Goal: Information Seeking & Learning: Learn about a topic

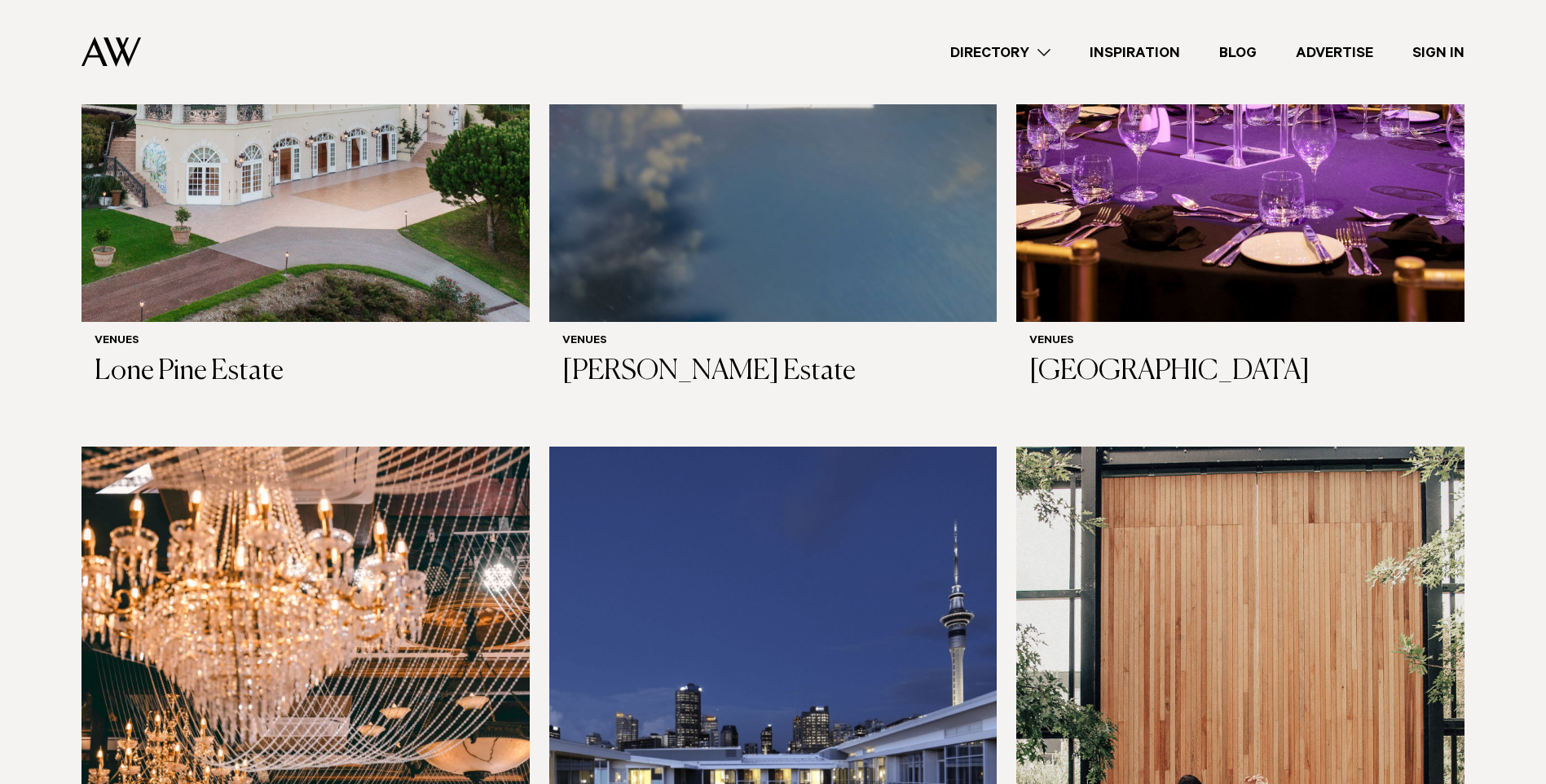
scroll to position [1548, 0]
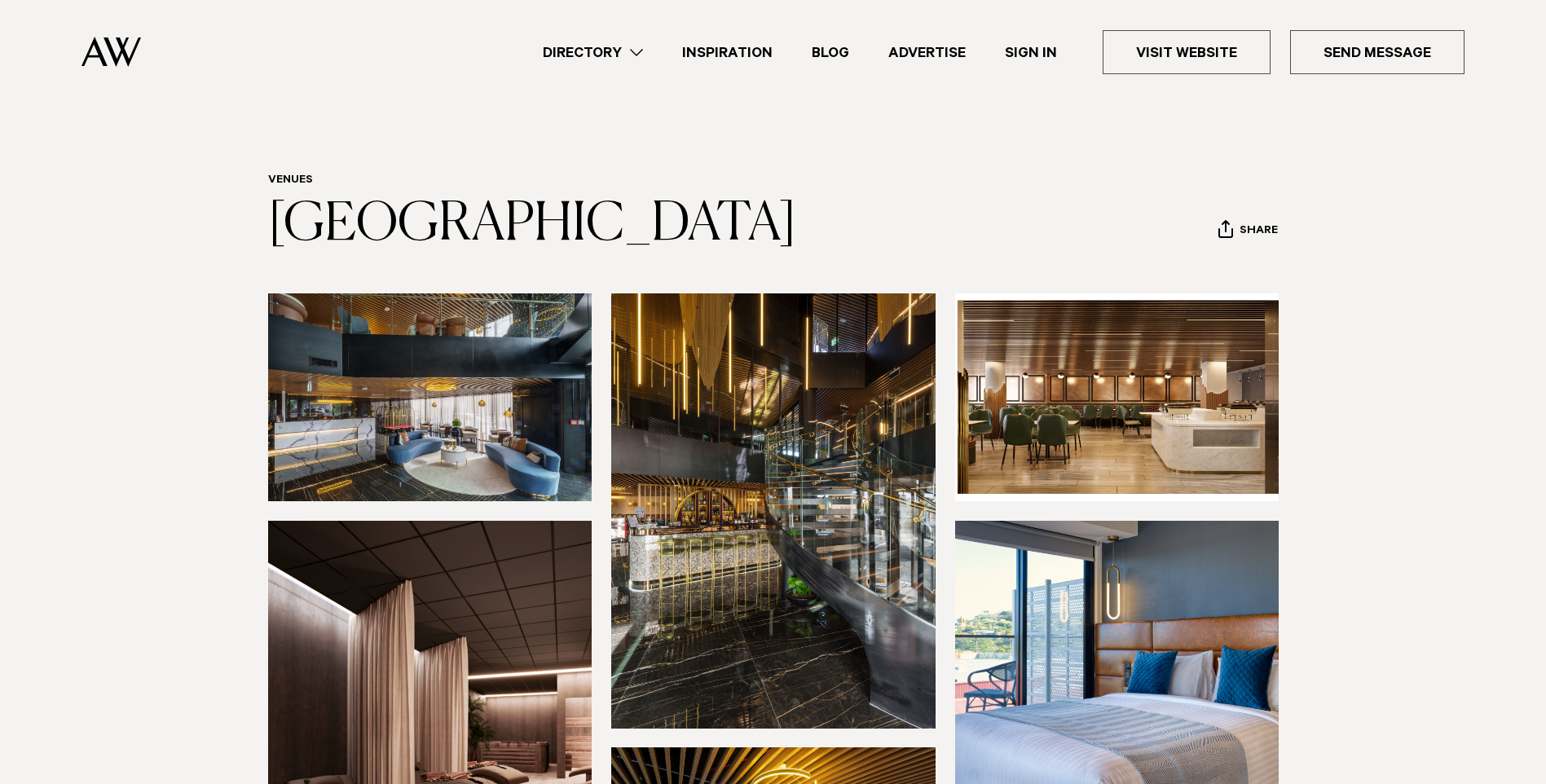
scroll to position [896, 0]
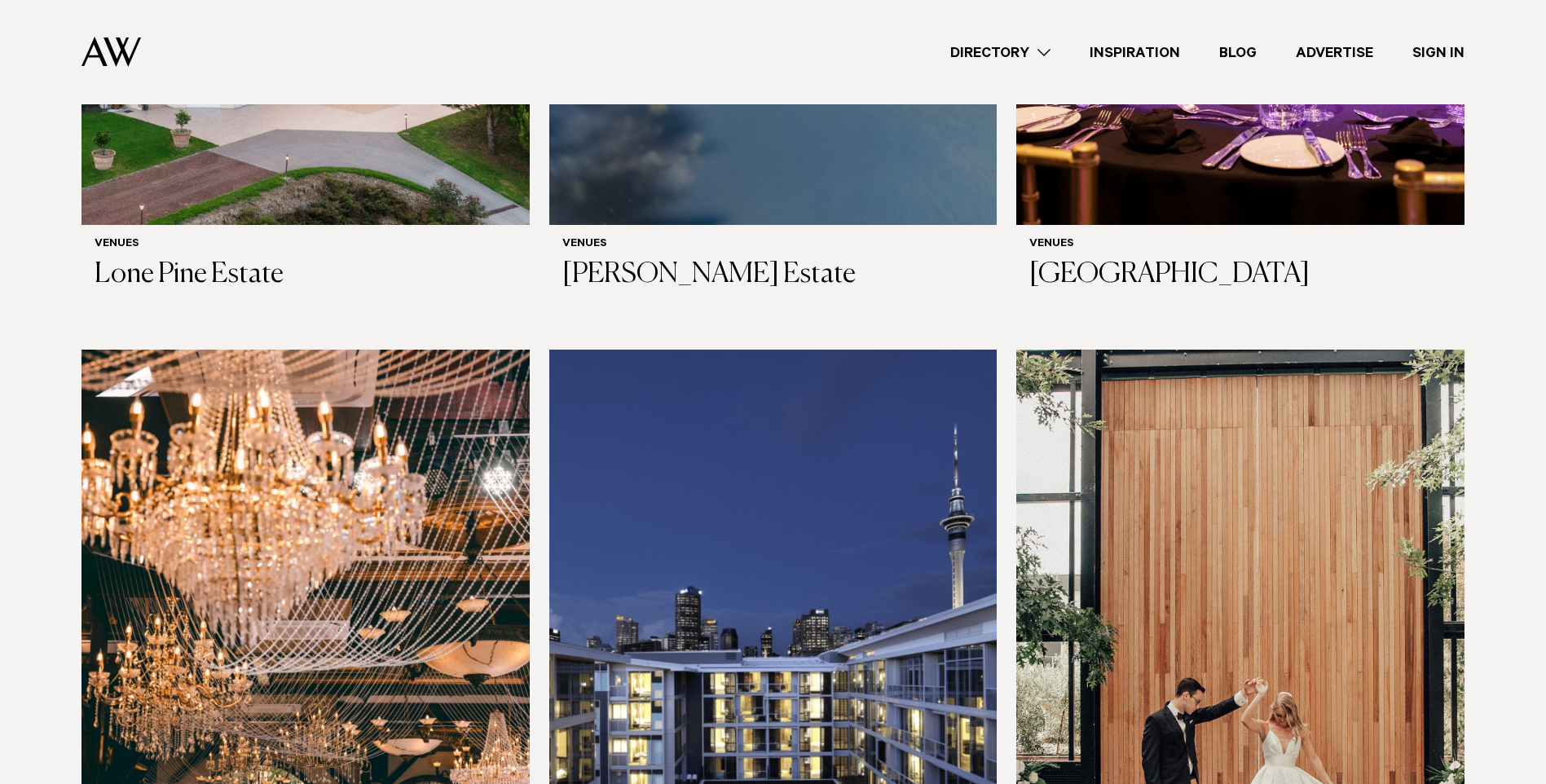
scroll to position [1591, 0]
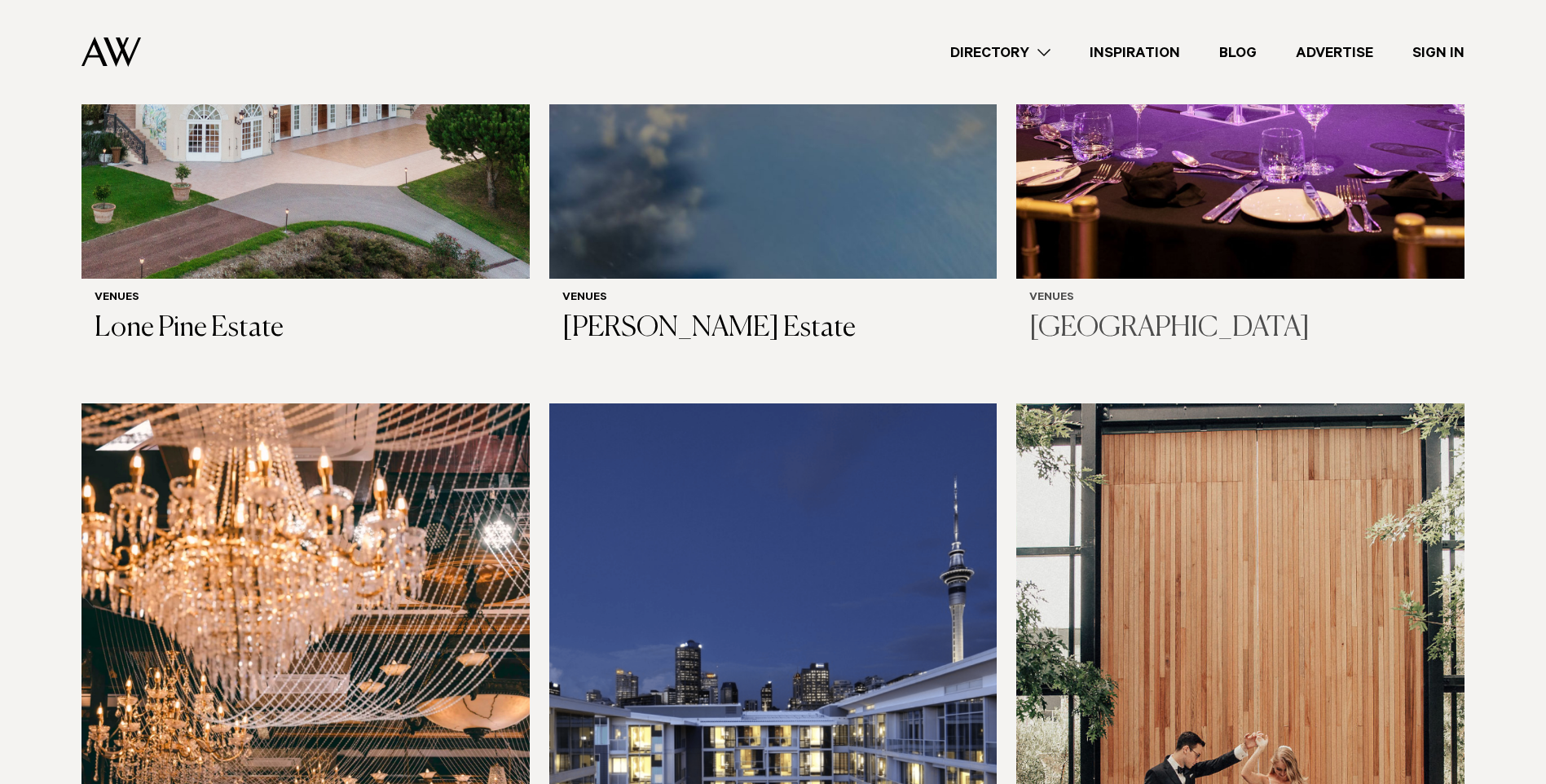
click at [1152, 312] on h3 "[GEOGRAPHIC_DATA]" at bounding box center [1240, 329] width 422 height 33
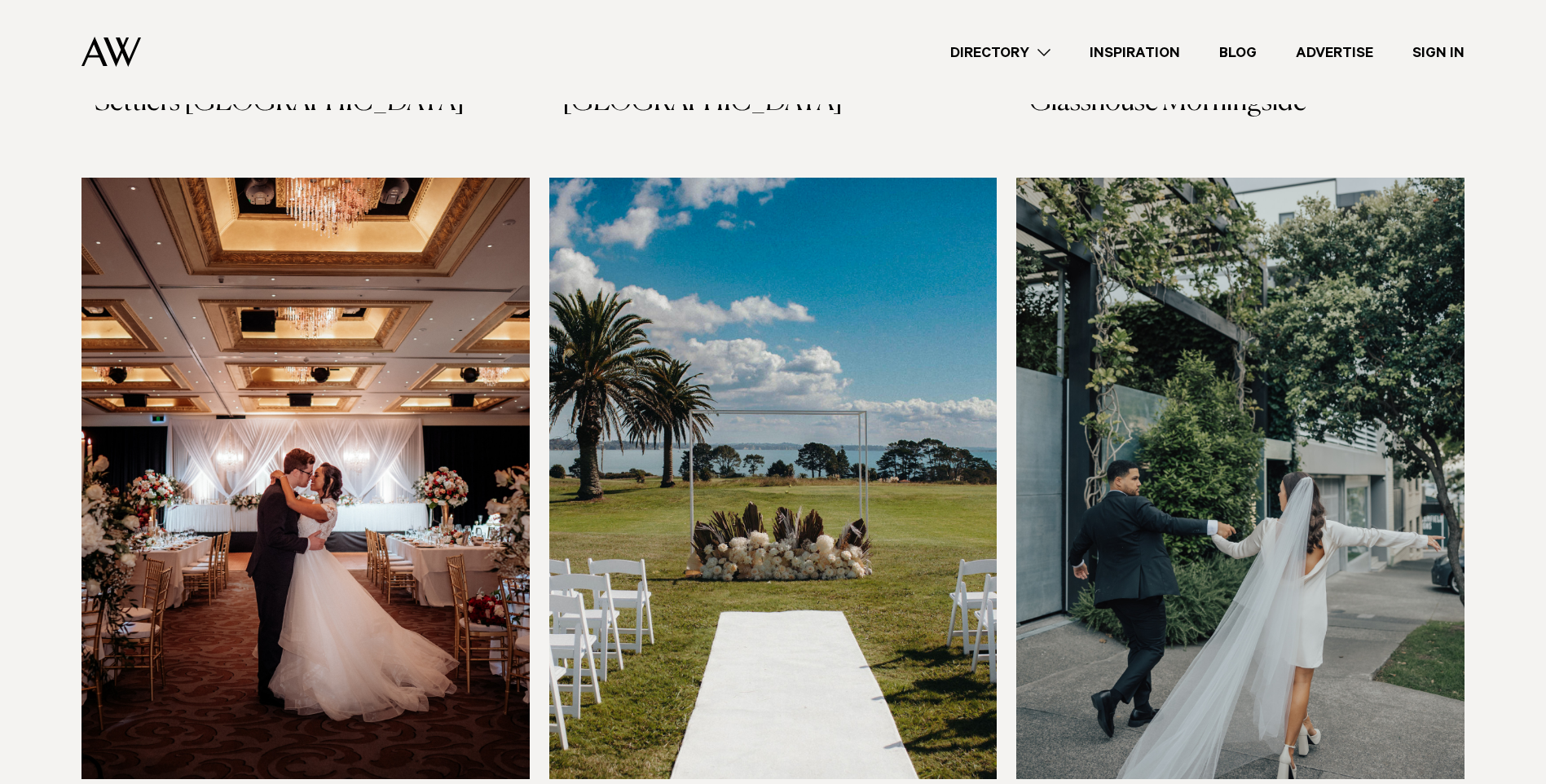
scroll to position [2650, 0]
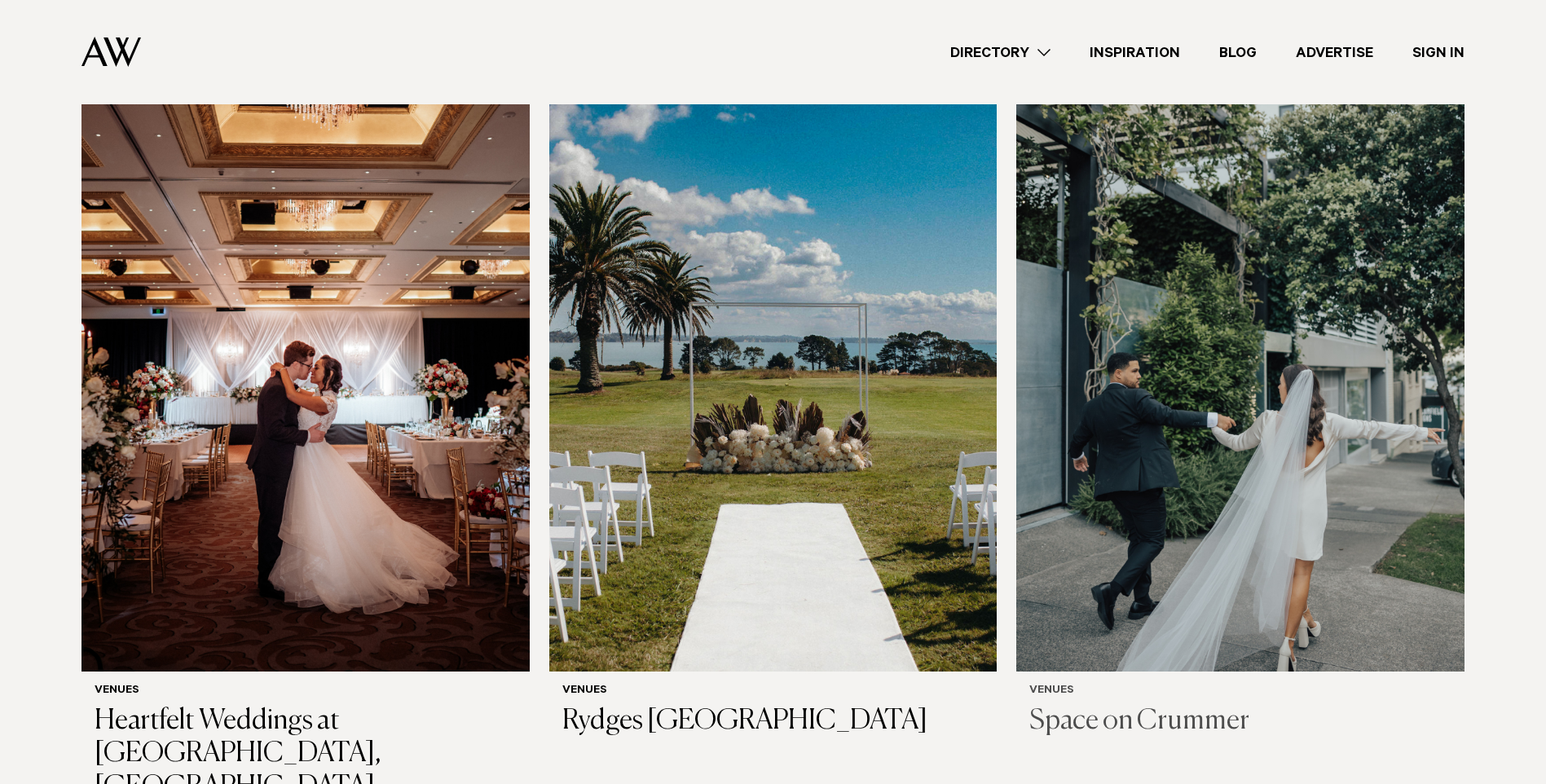
click at [1164, 705] on h3 "Space on Crummer" at bounding box center [1240, 721] width 422 height 33
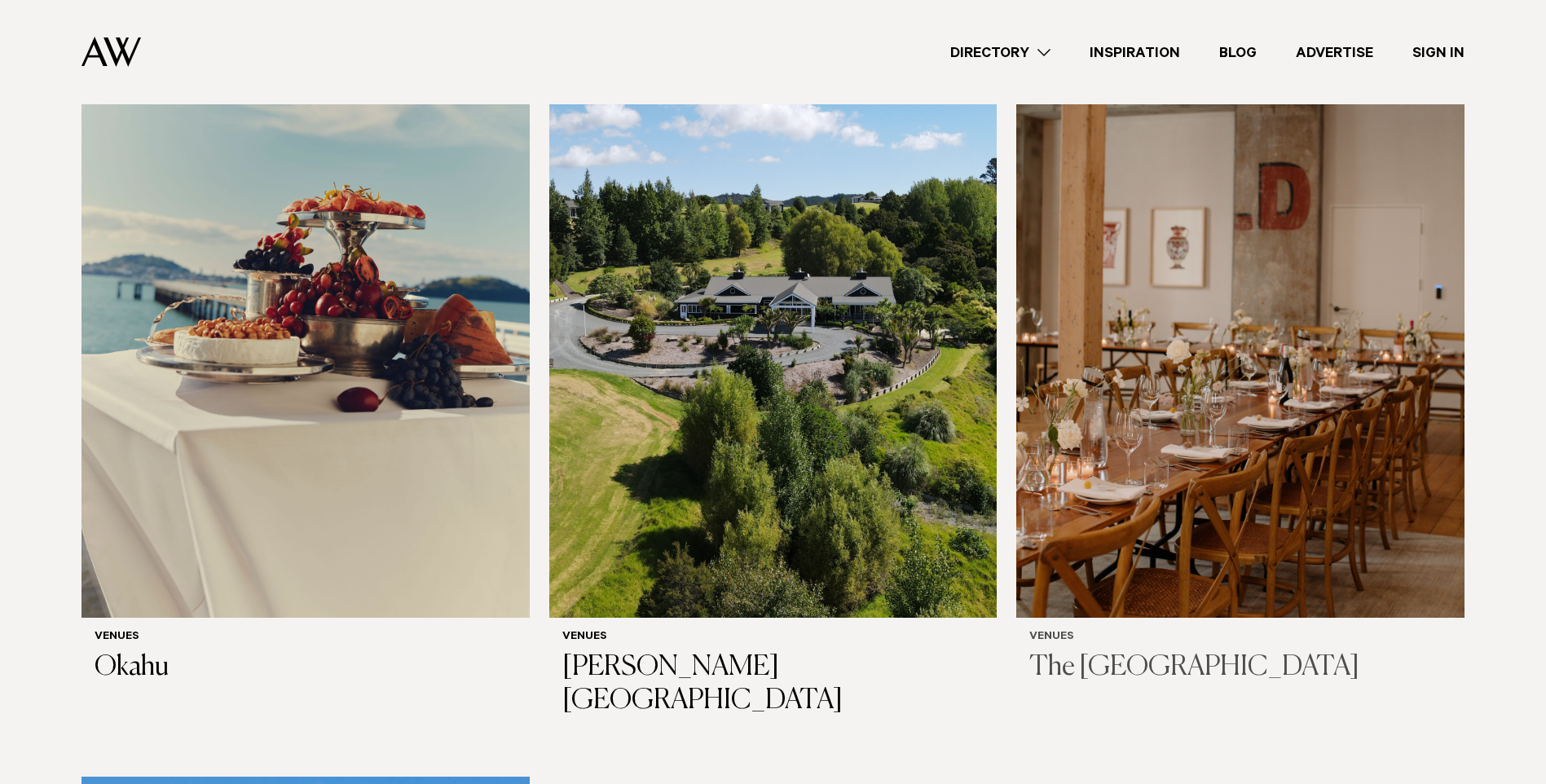
scroll to position [10064, 0]
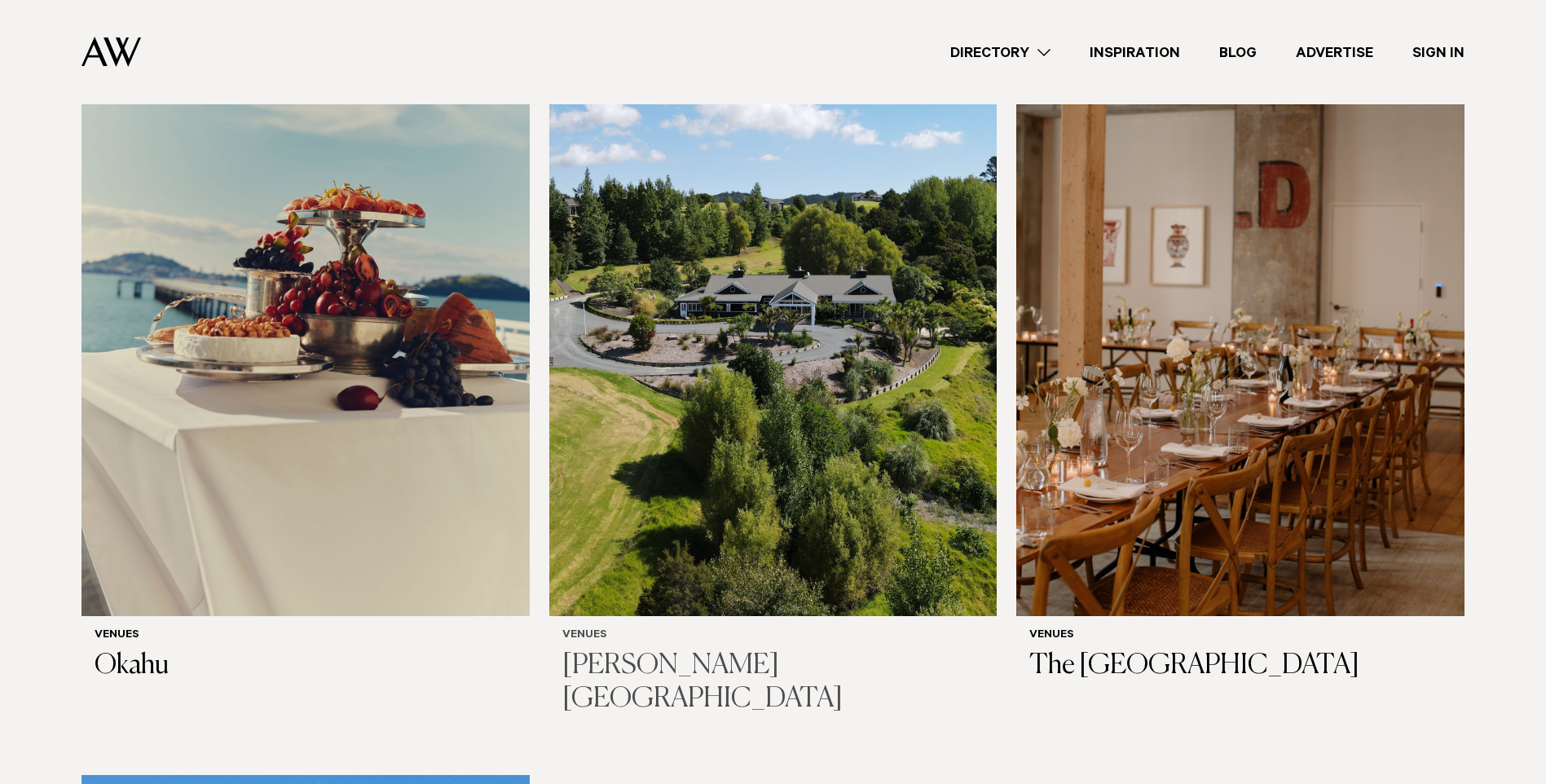
click at [714, 649] on h3 "Woodhouse Mountain Lodge" at bounding box center [773, 682] width 422 height 67
click at [1138, 649] on h3 "The Hotel Britomart" at bounding box center [1240, 666] width 422 height 33
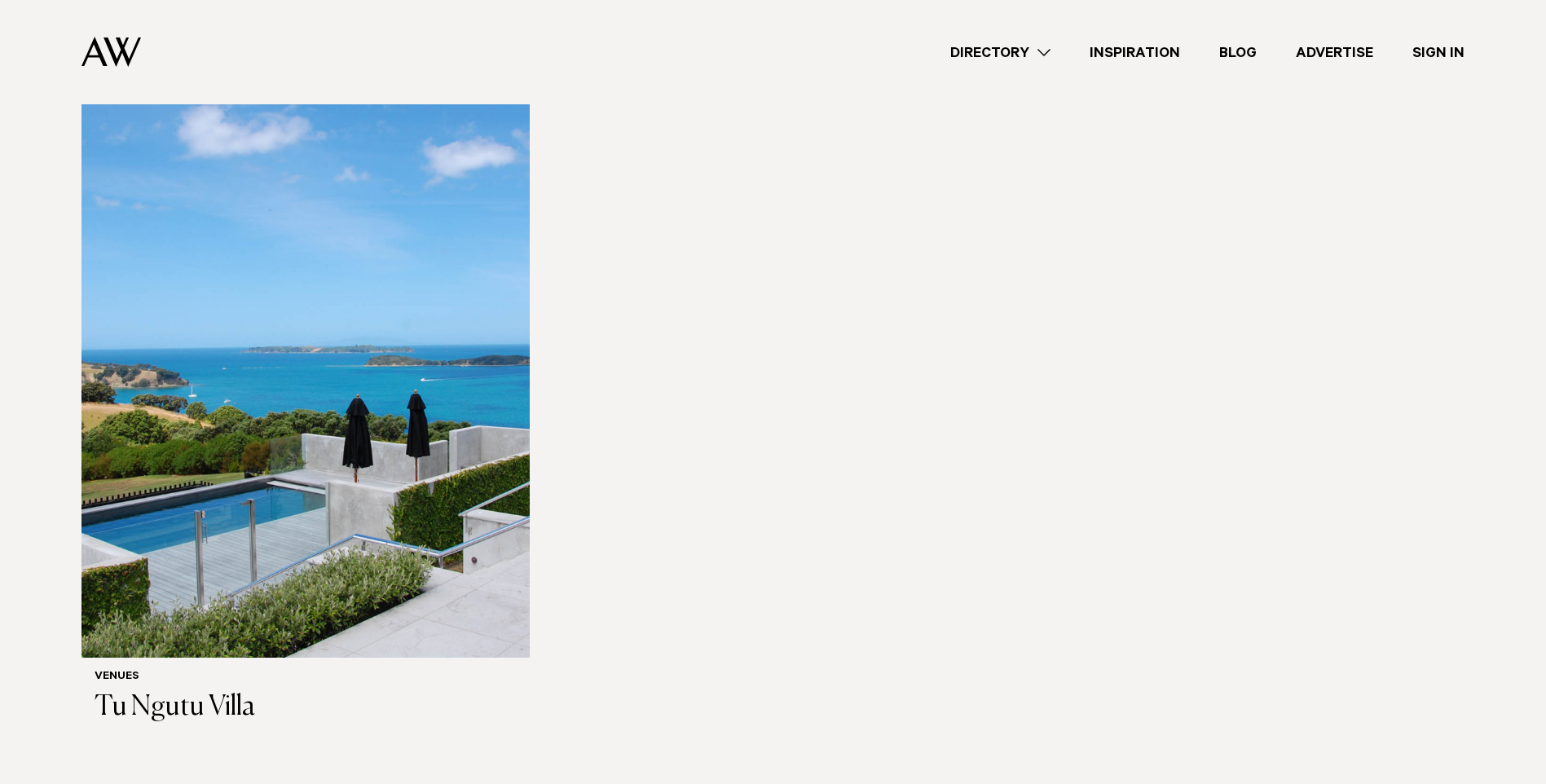
scroll to position [10878, 0]
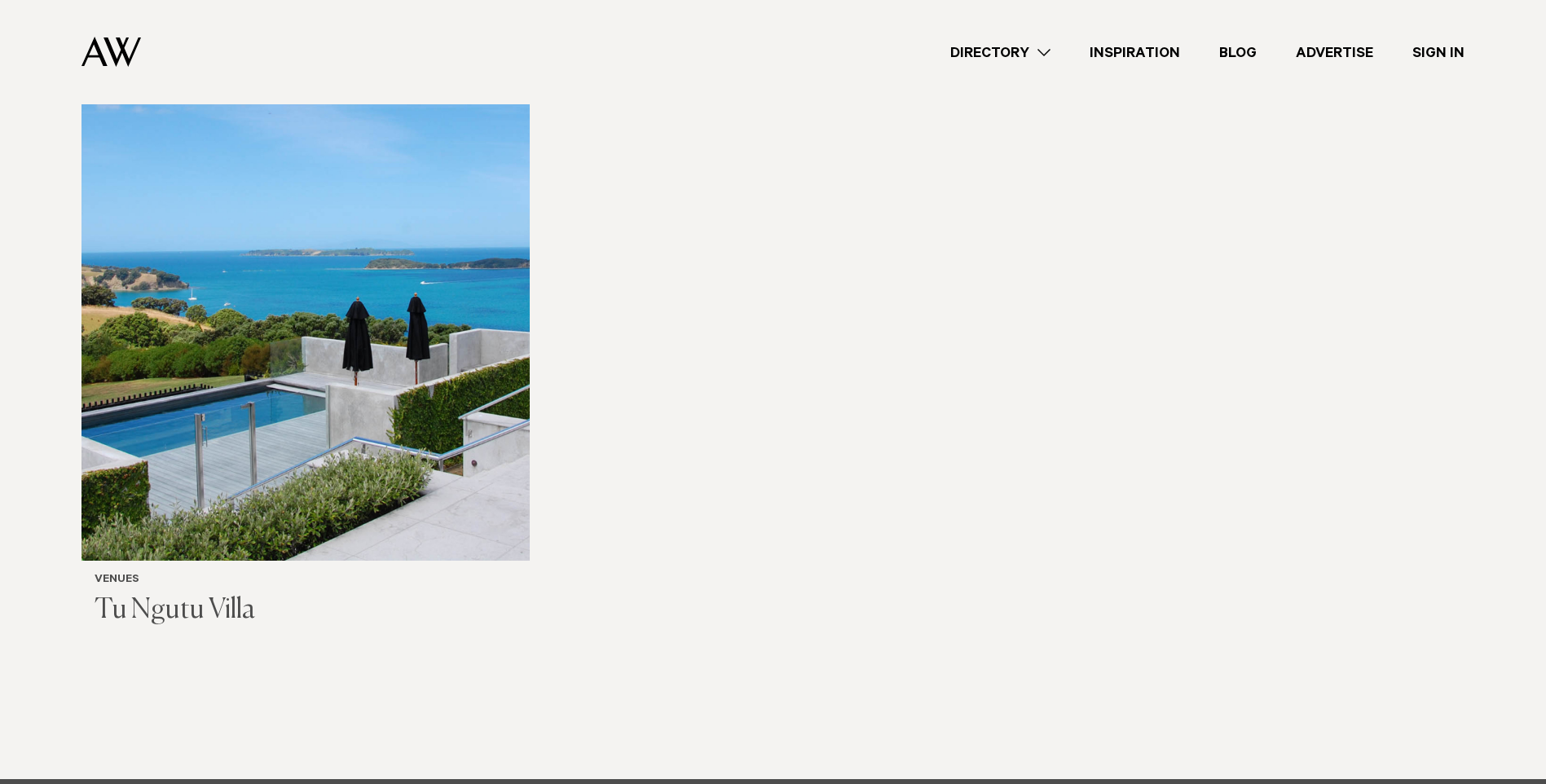
click at [214, 594] on h3 "Tu Ngutu Villa" at bounding box center [305, 611] width 422 height 33
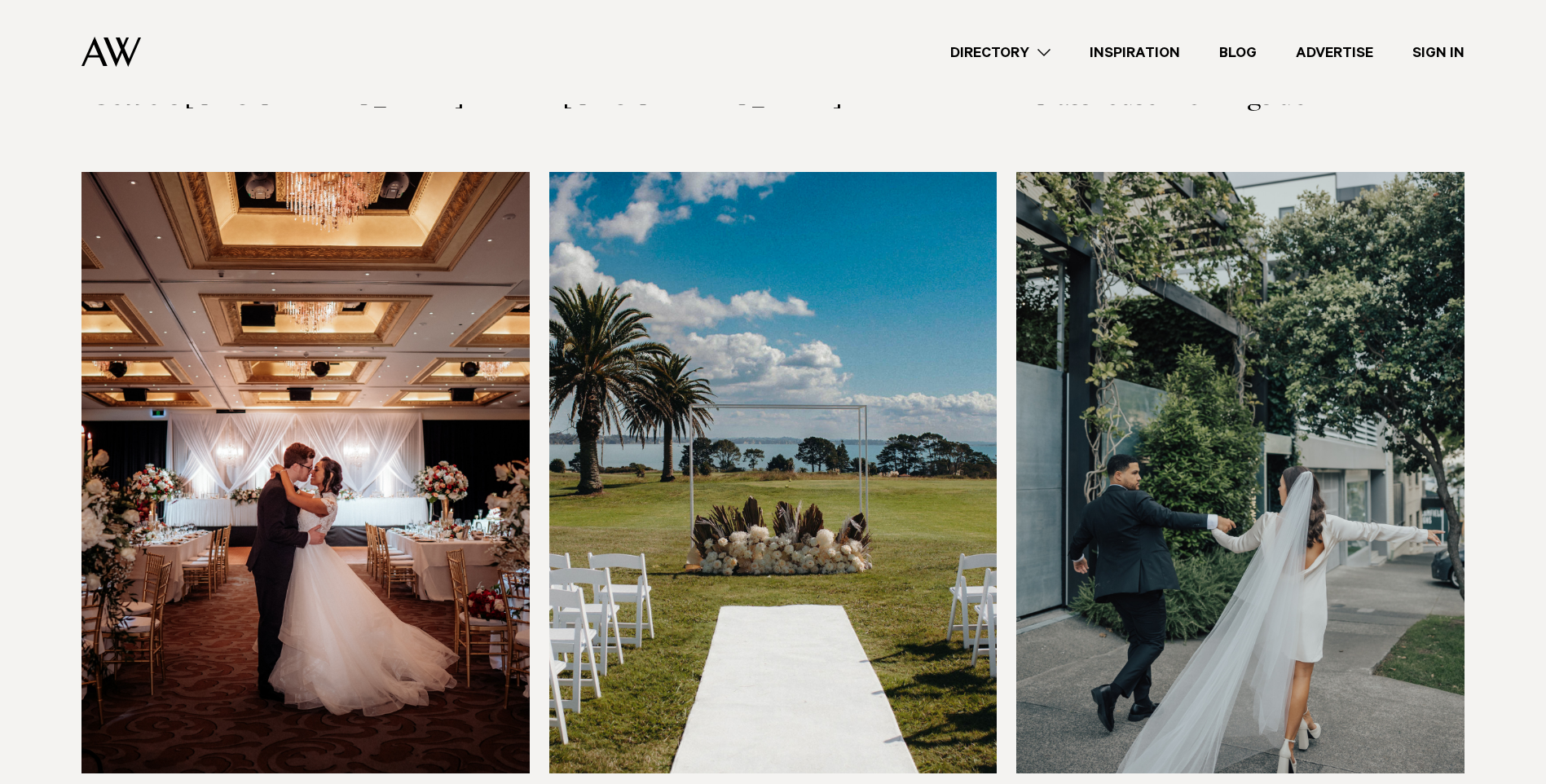
scroll to position [2607, 0]
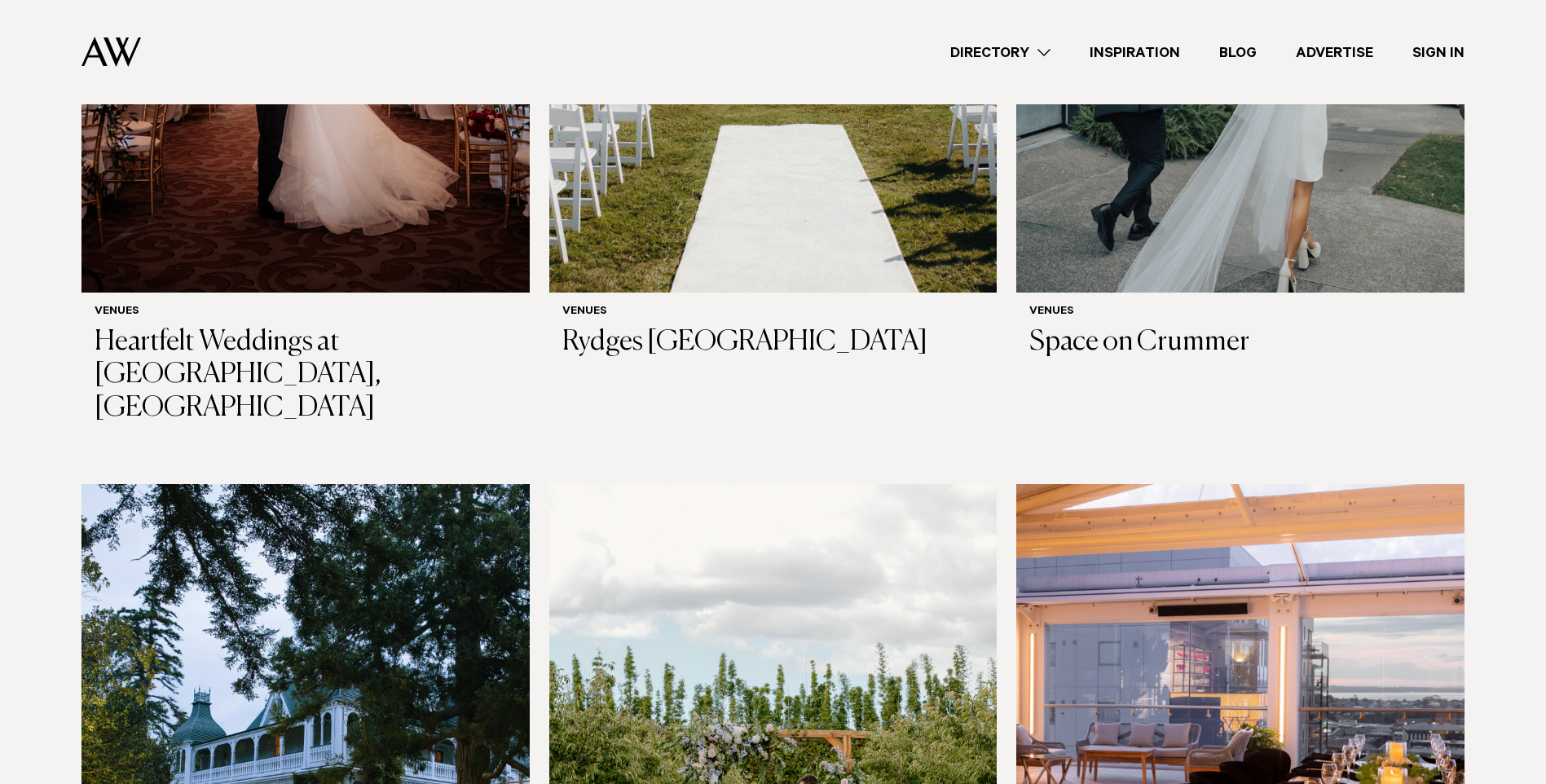
scroll to position [3177, 0]
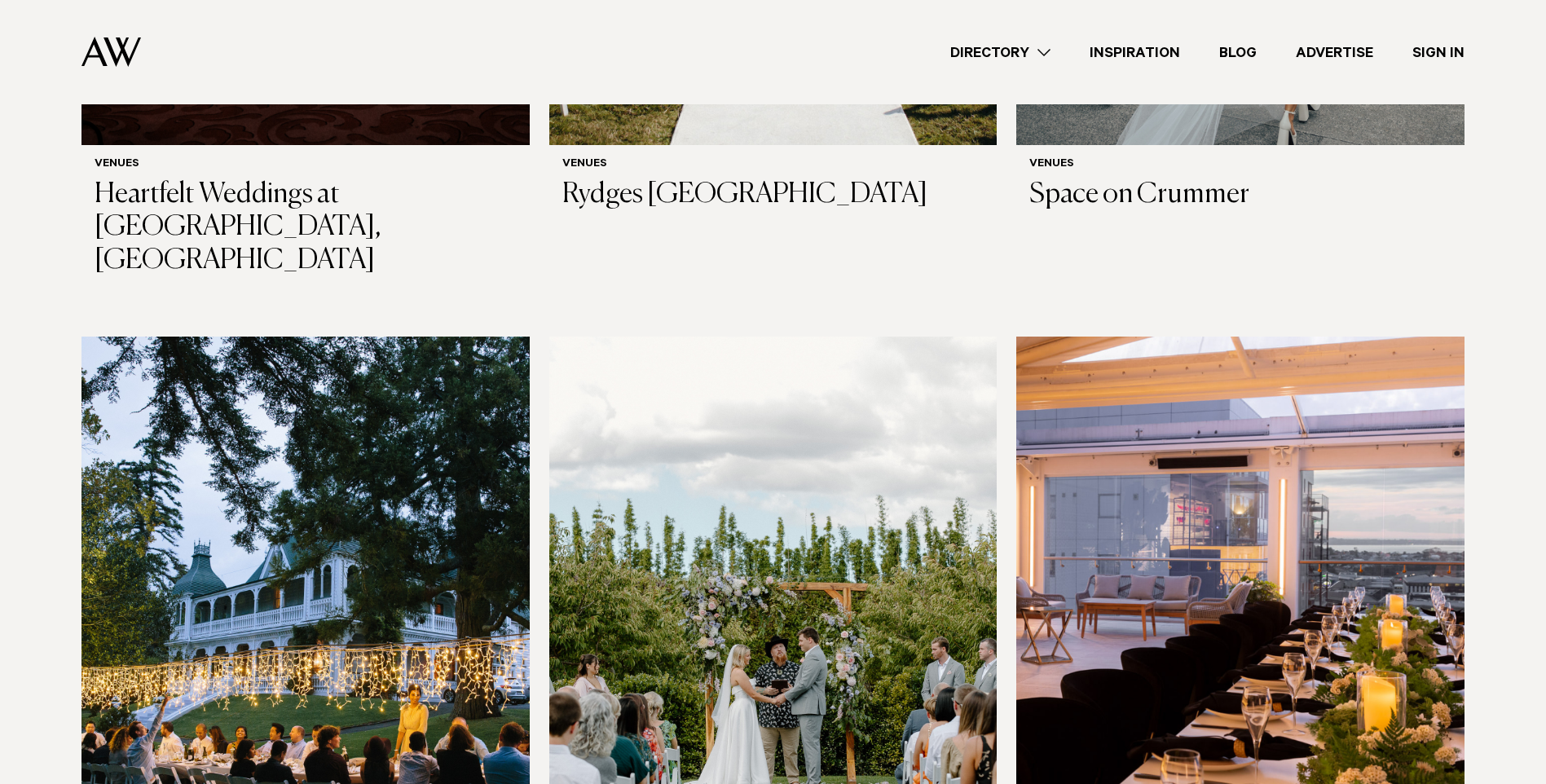
click at [1026, 52] on link "Directory" at bounding box center [1000, 52] width 140 height 22
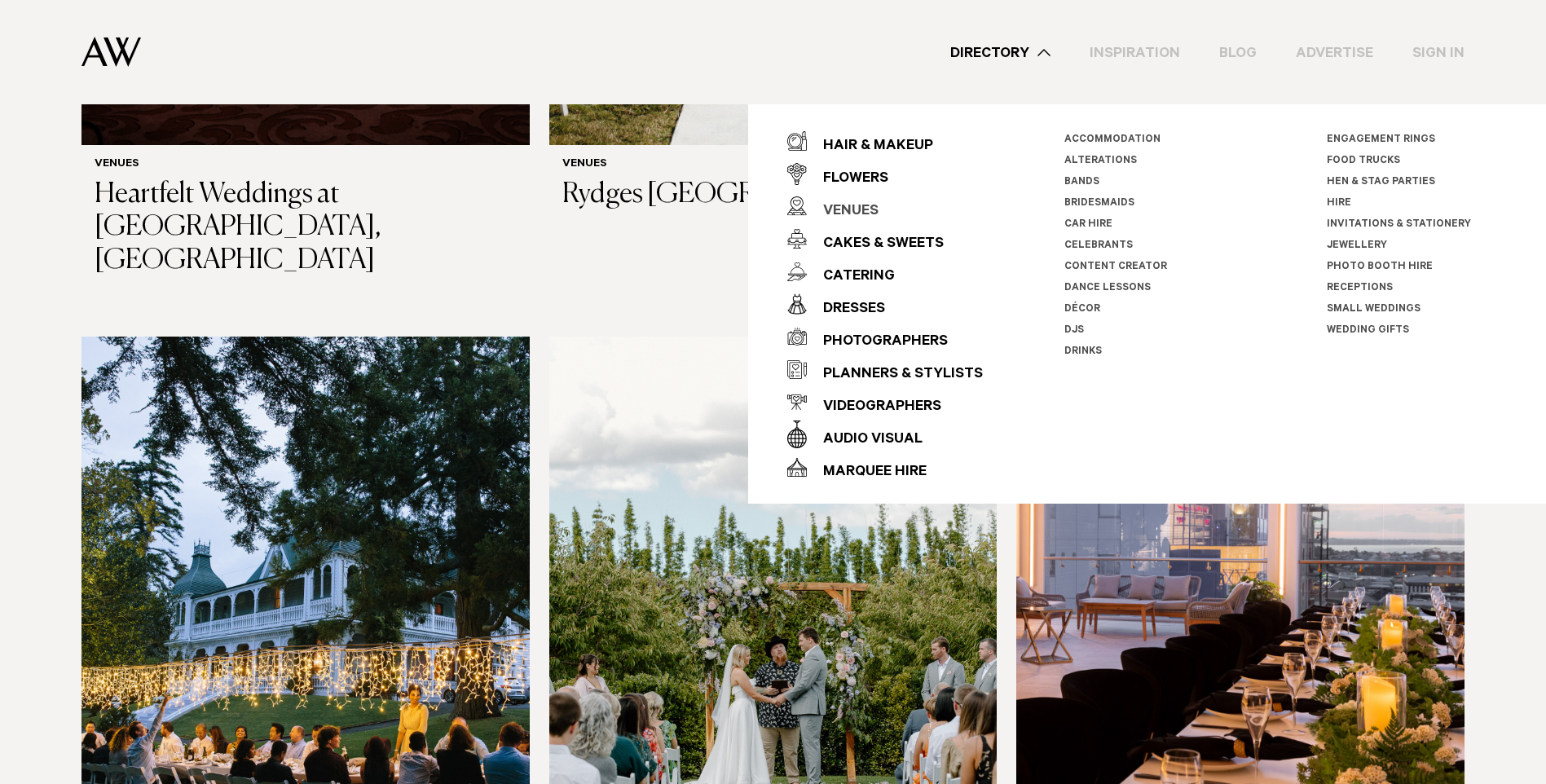
click at [831, 210] on div "Venues" at bounding box center [842, 212] width 72 height 33
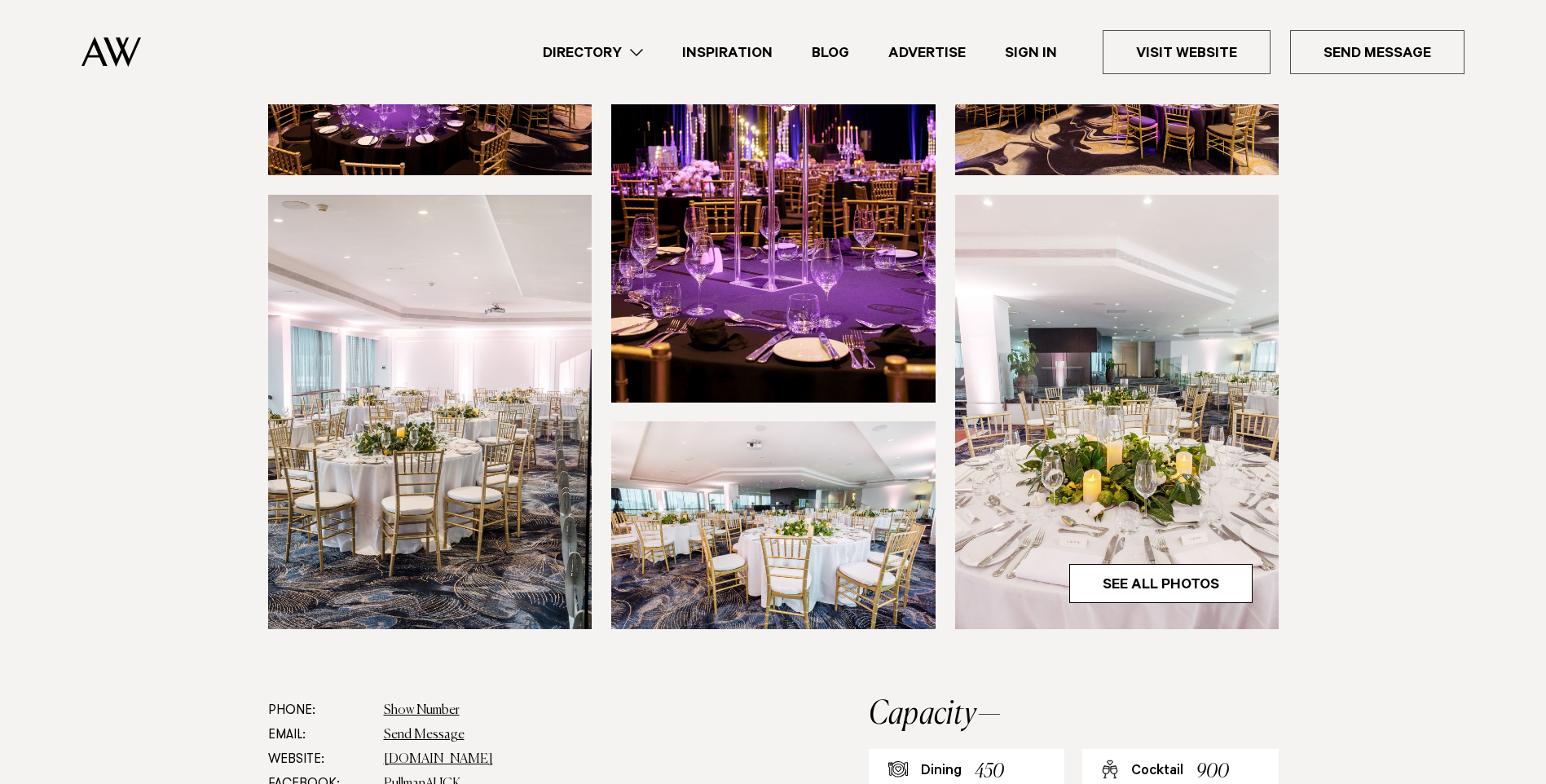
scroll to position [488, 0]
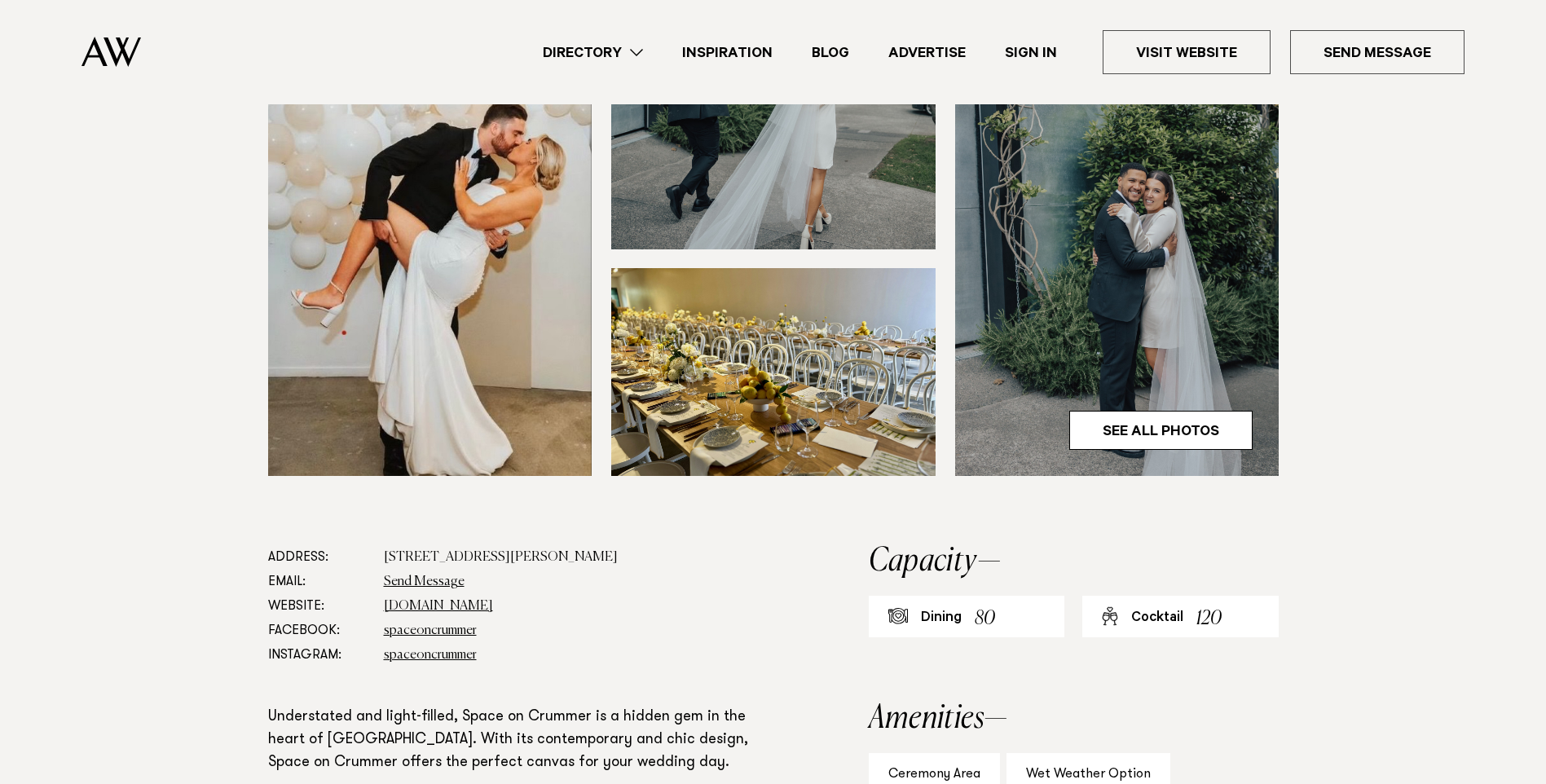
scroll to position [488, 0]
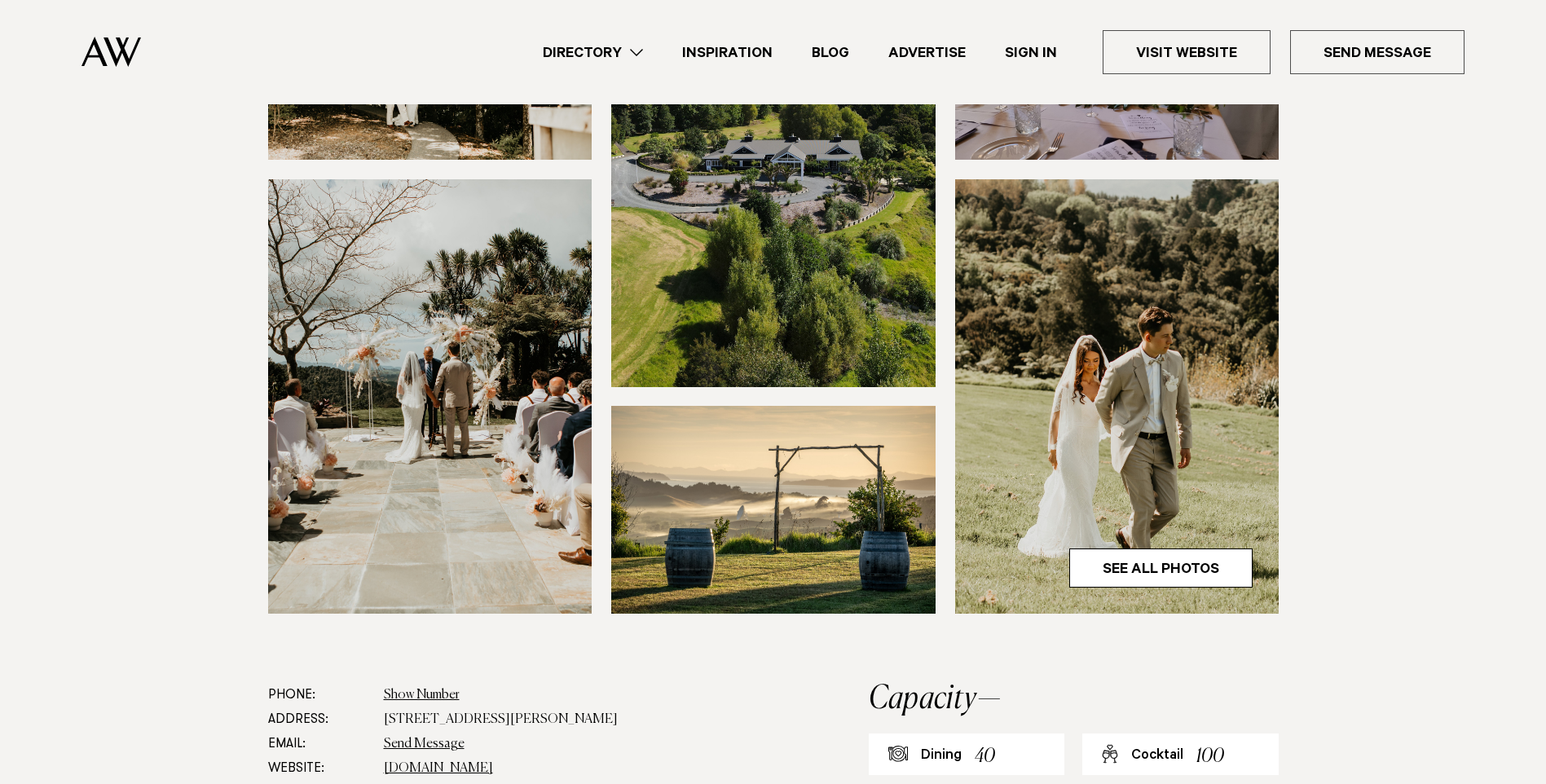
scroll to position [485, 0]
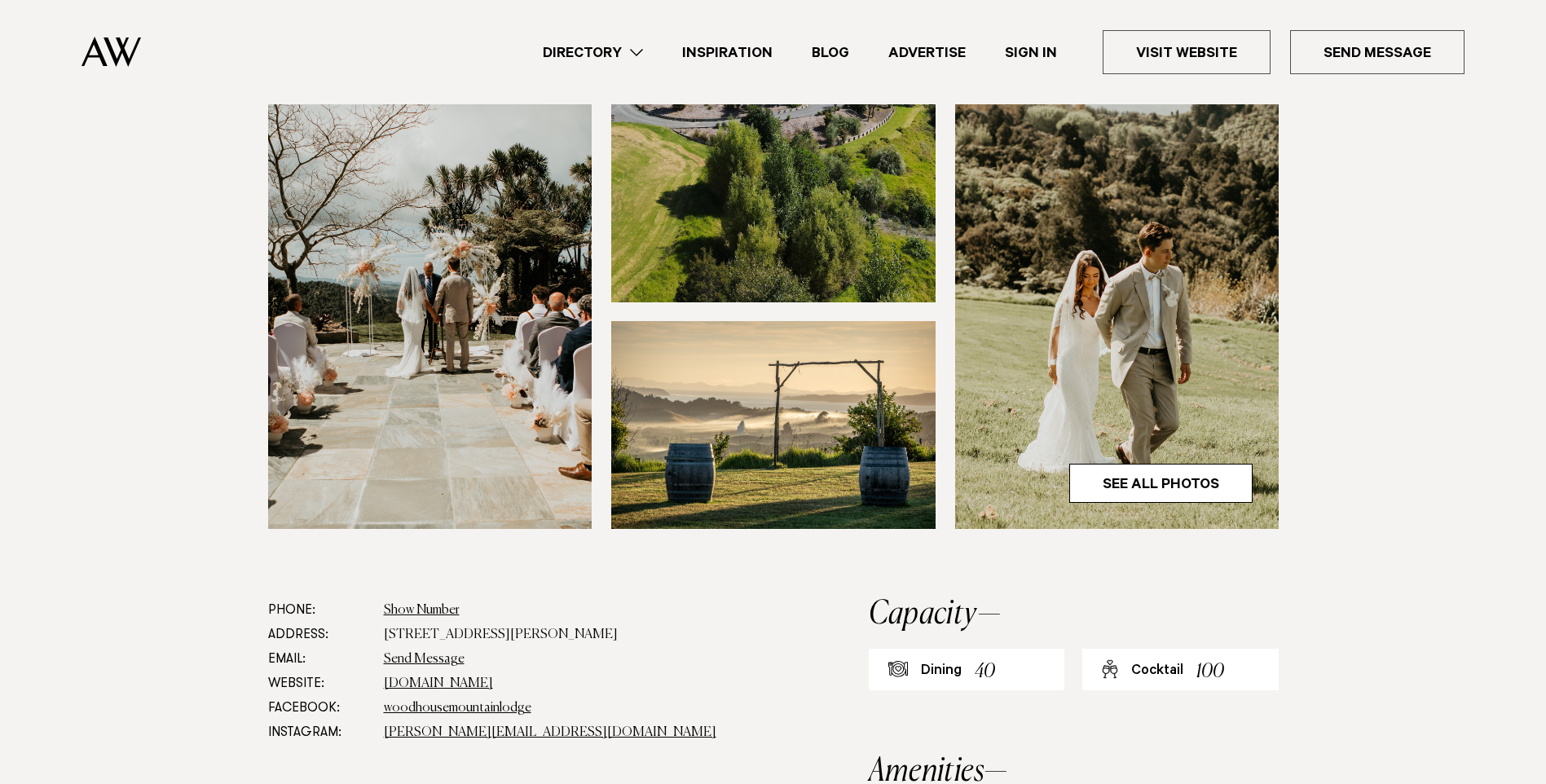
click at [734, 595] on section at bounding box center [773, 233] width 1546 height 731
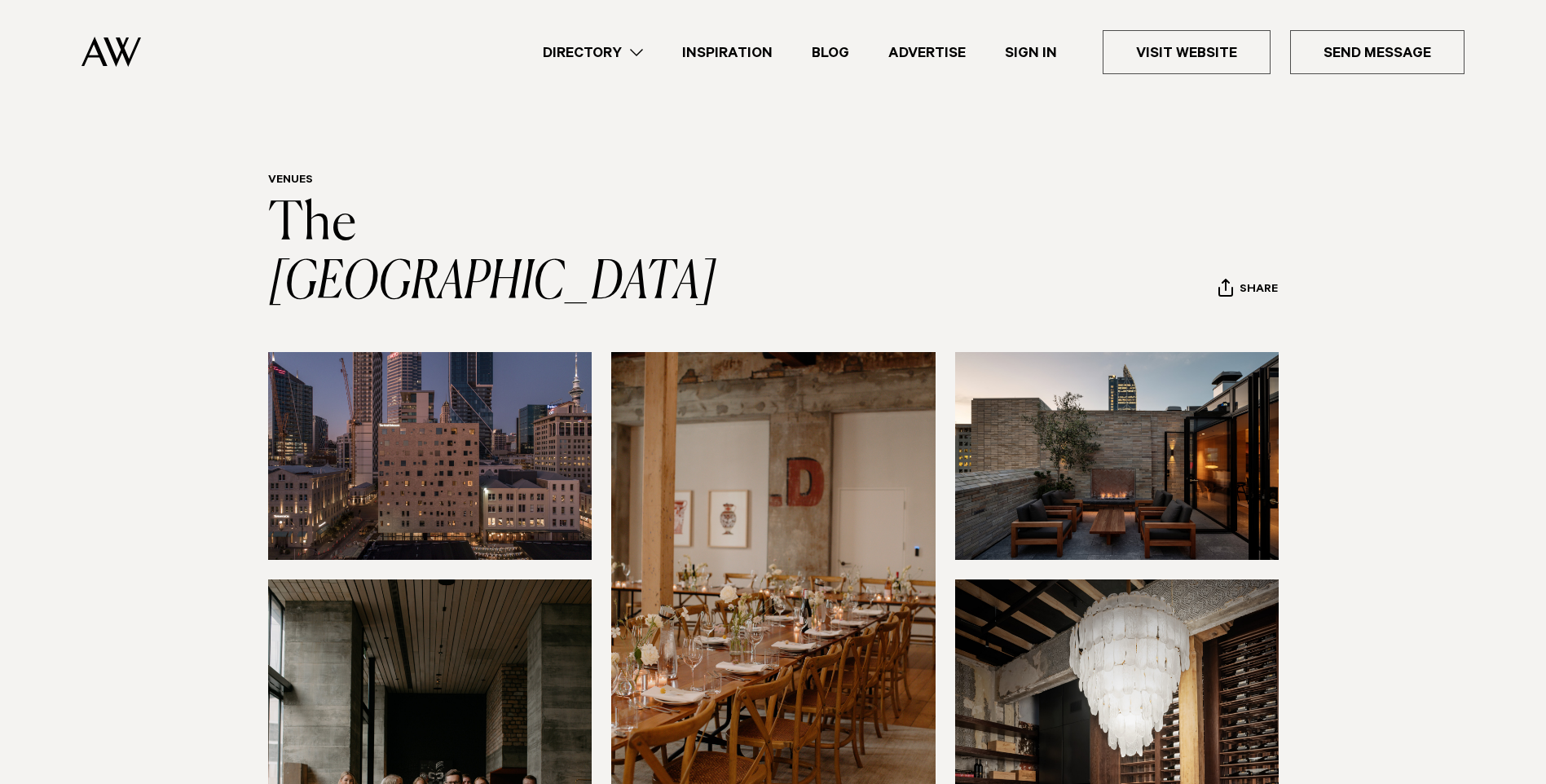
click at [901, 595] on img at bounding box center [773, 569] width 325 height 434
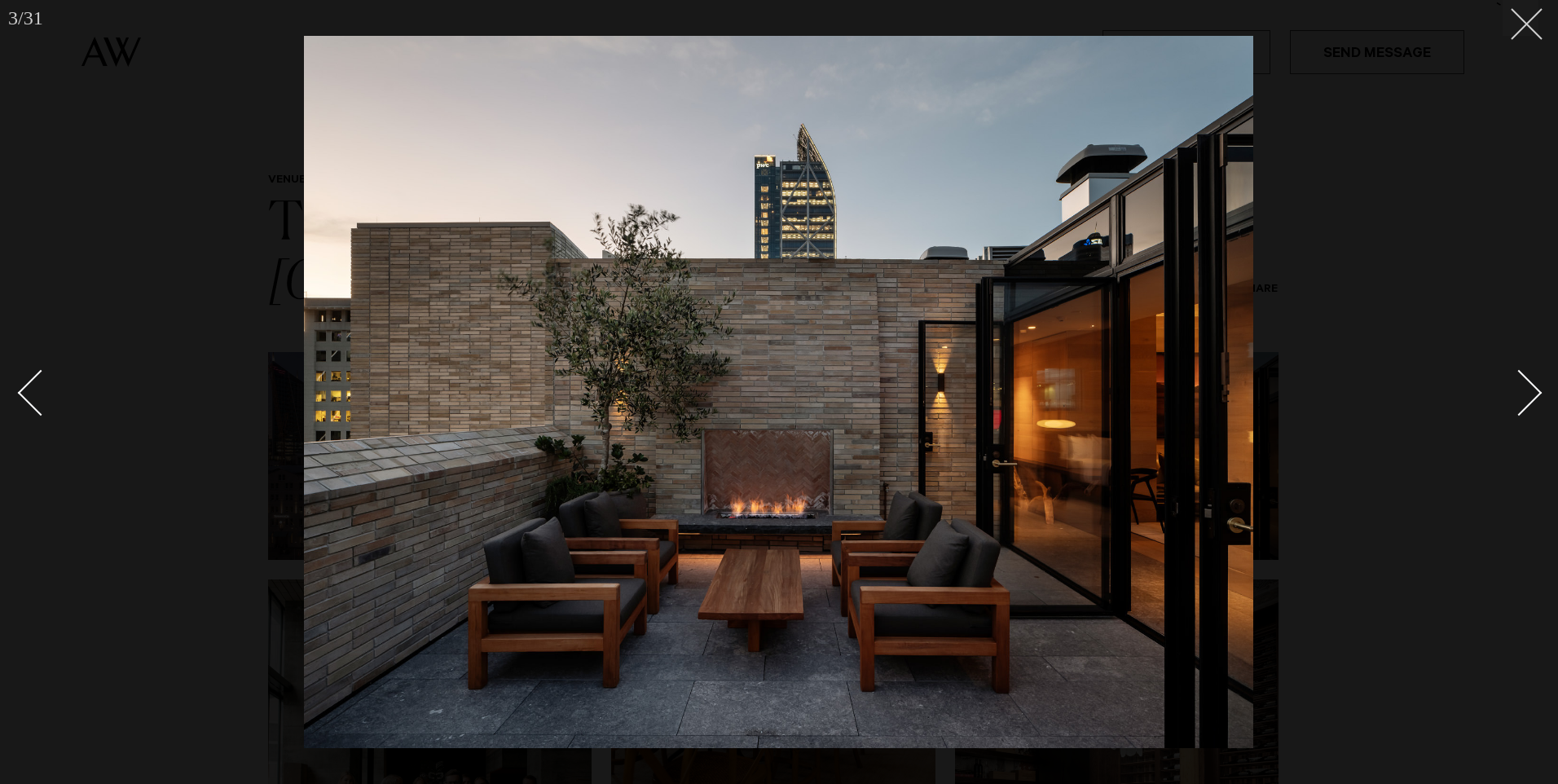
click at [1525, 33] on button at bounding box center [1520, 17] width 36 height 36
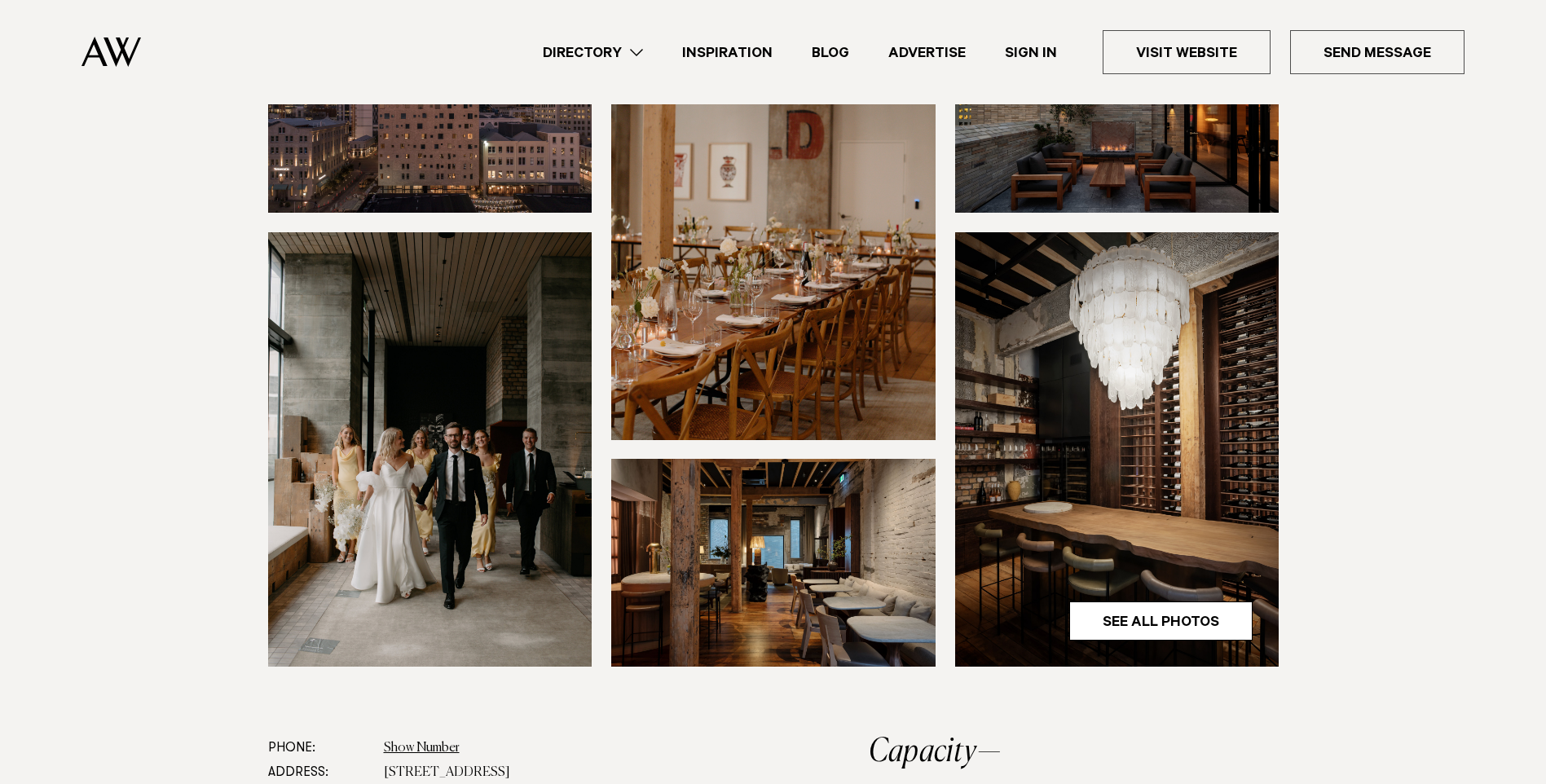
scroll to position [488, 0]
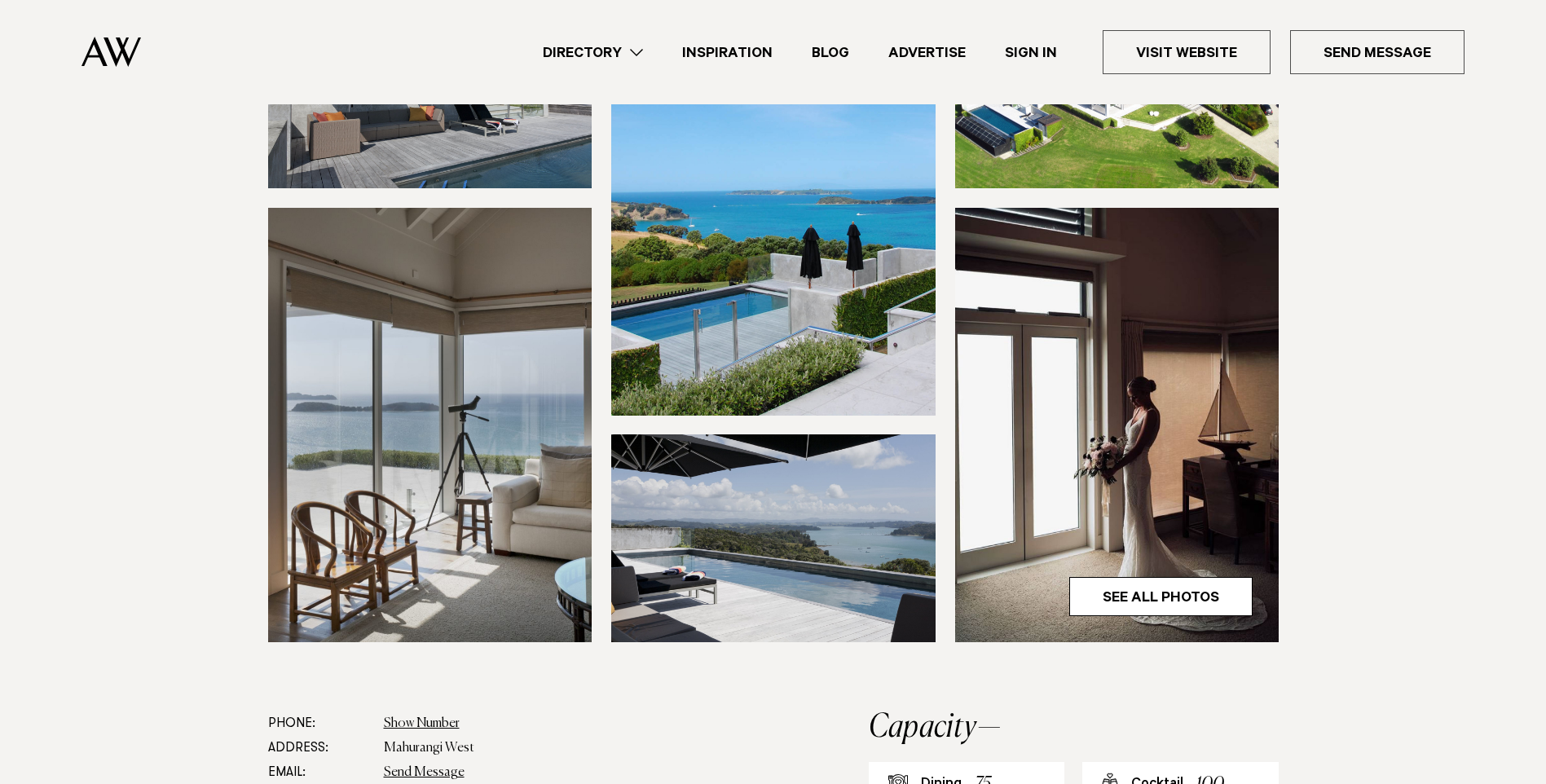
scroll to position [326, 0]
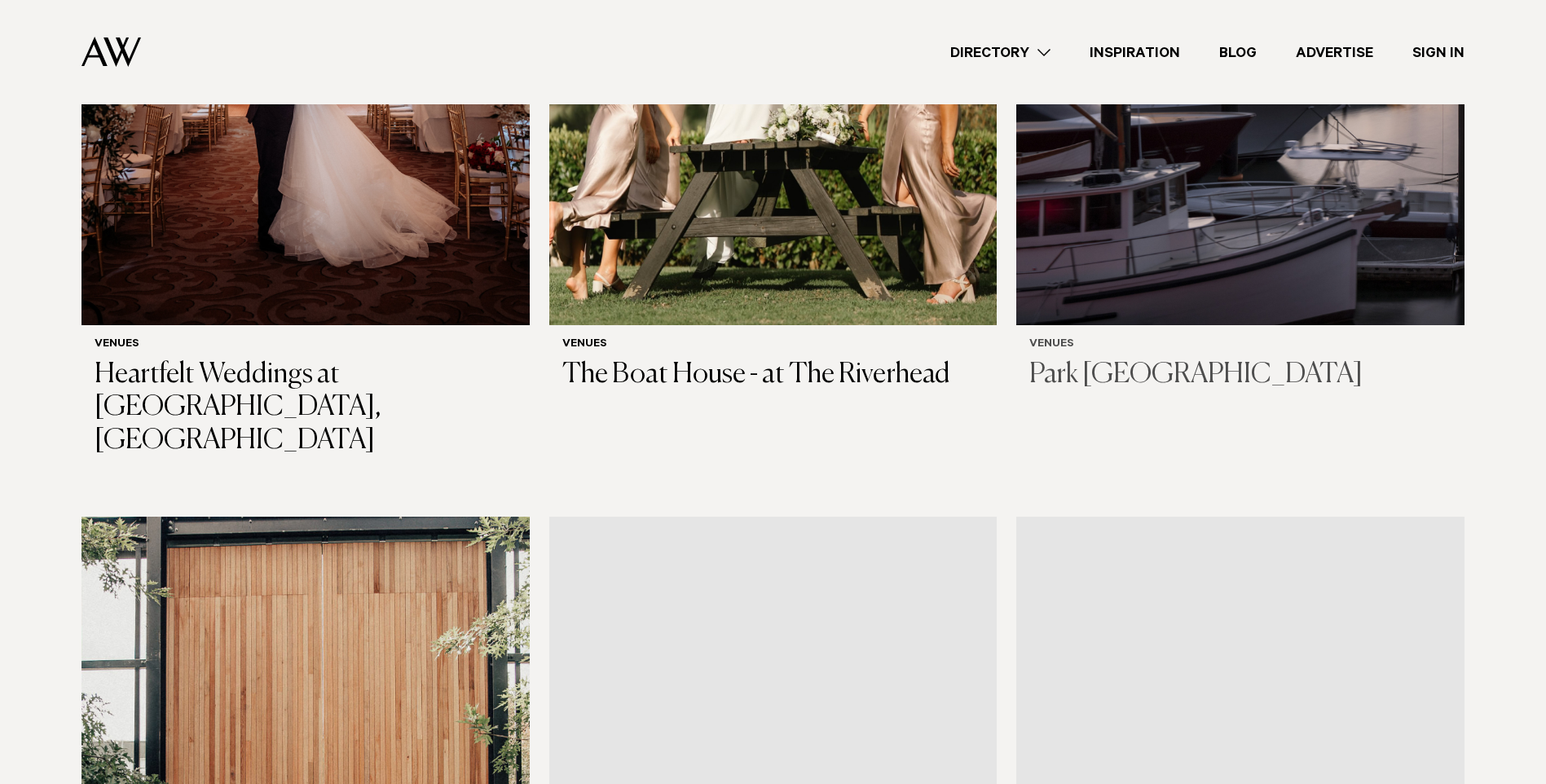
scroll to position [1466, 0]
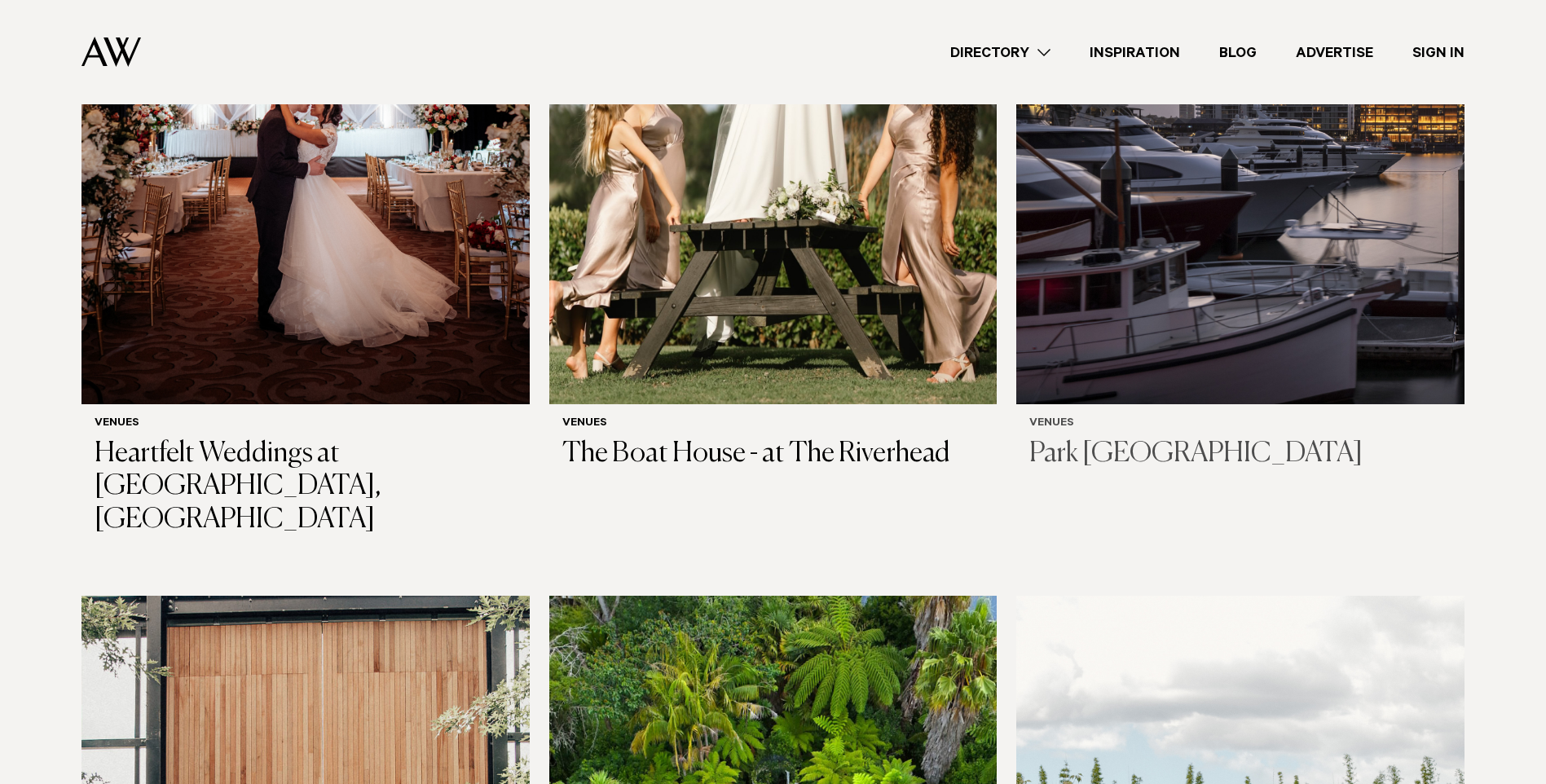
click at [1106, 437] on h3 "Park [GEOGRAPHIC_DATA]" at bounding box center [1240, 454] width 422 height 33
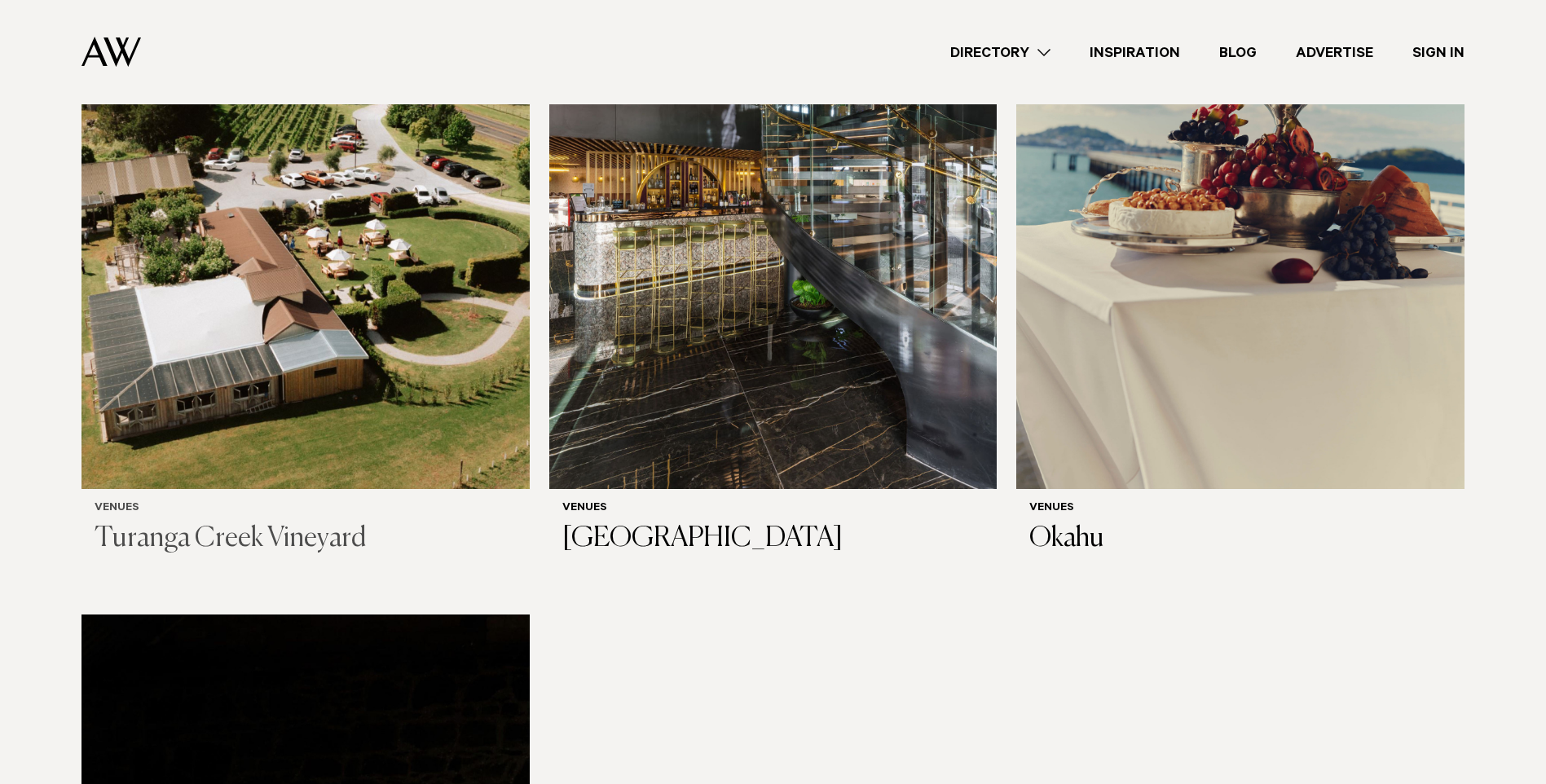
scroll to position [10101, 0]
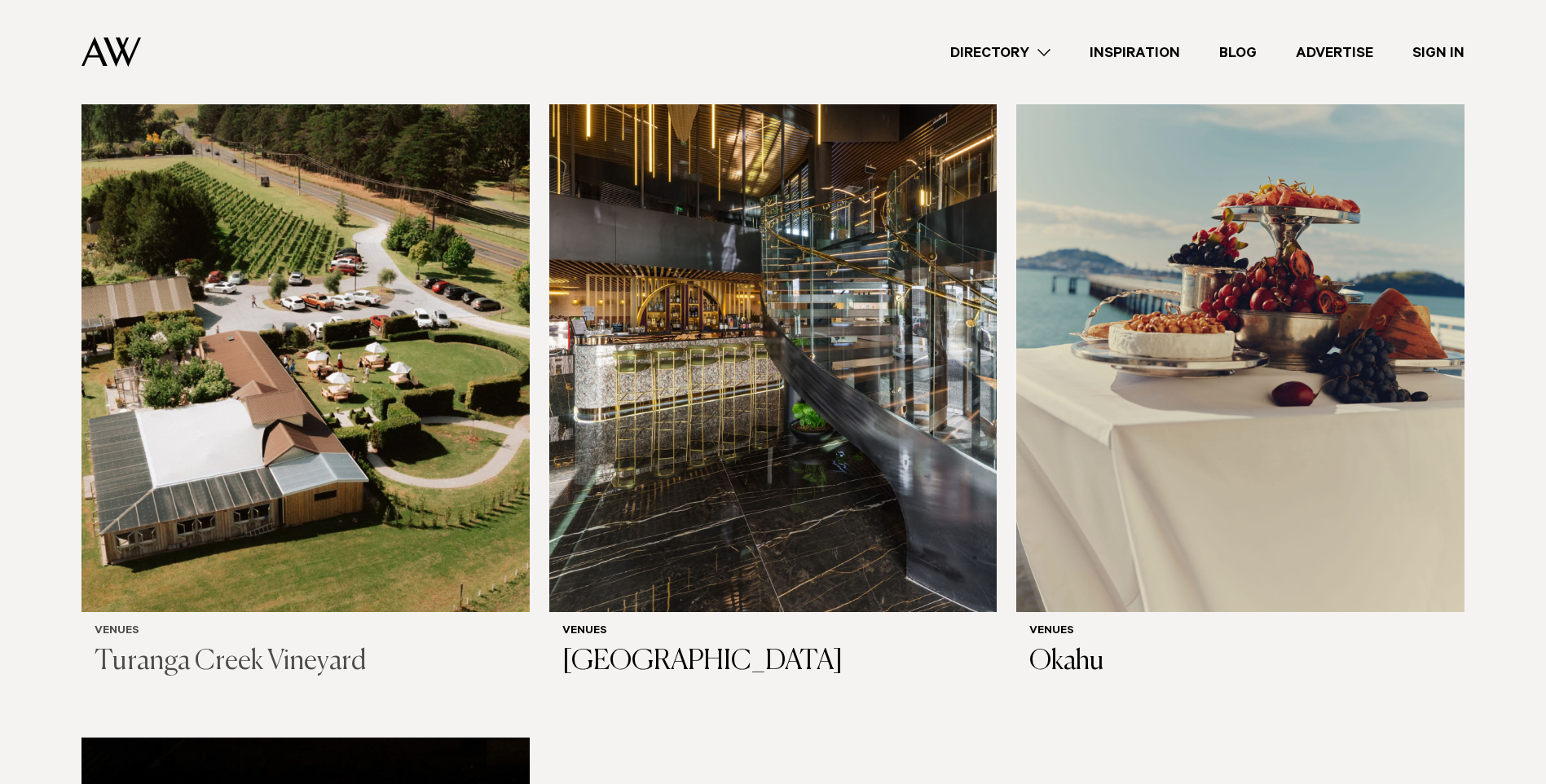
click at [211, 645] on h3 "Turanga Creek Vineyard" at bounding box center [305, 662] width 422 height 33
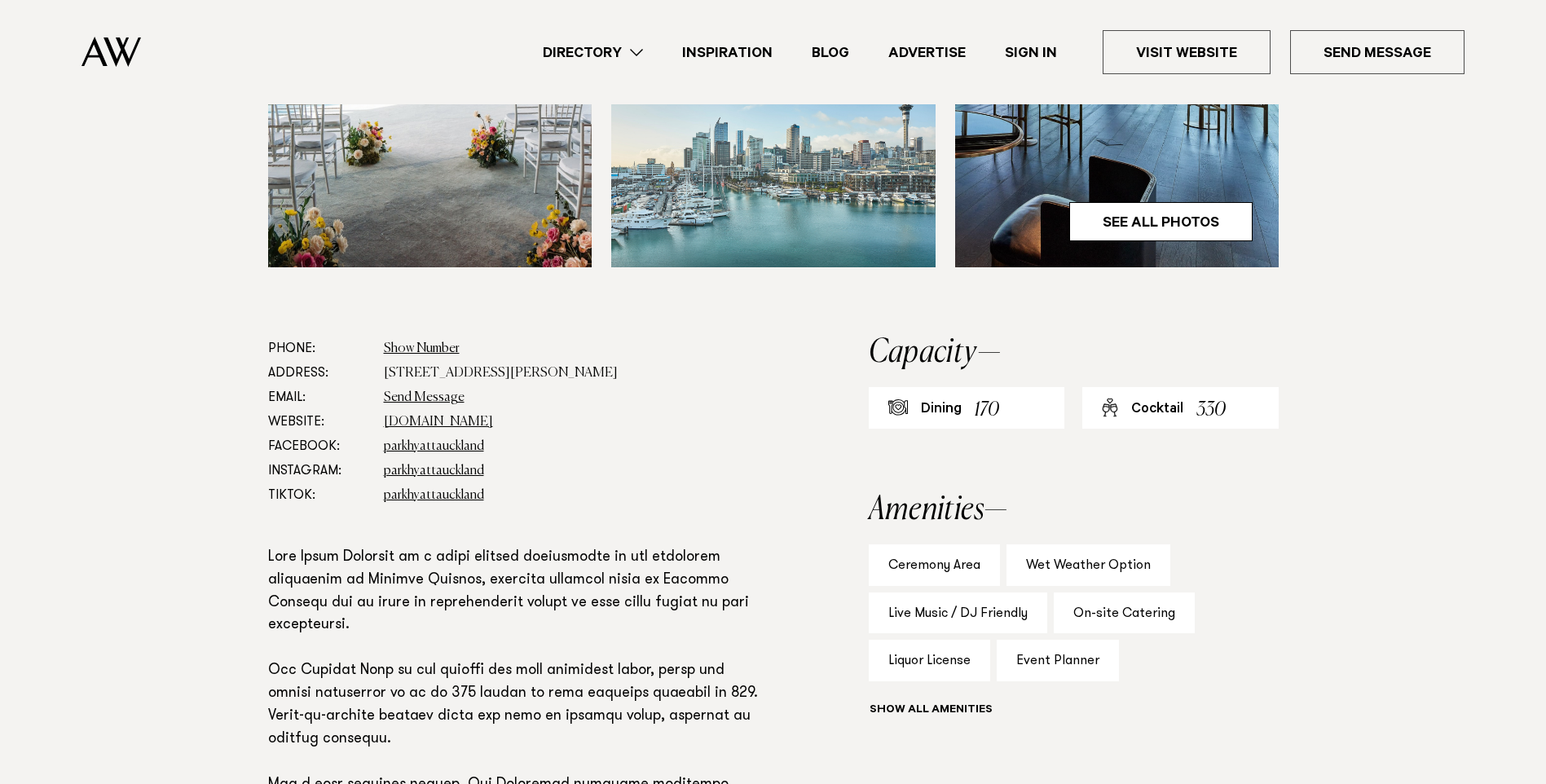
scroll to position [734, 0]
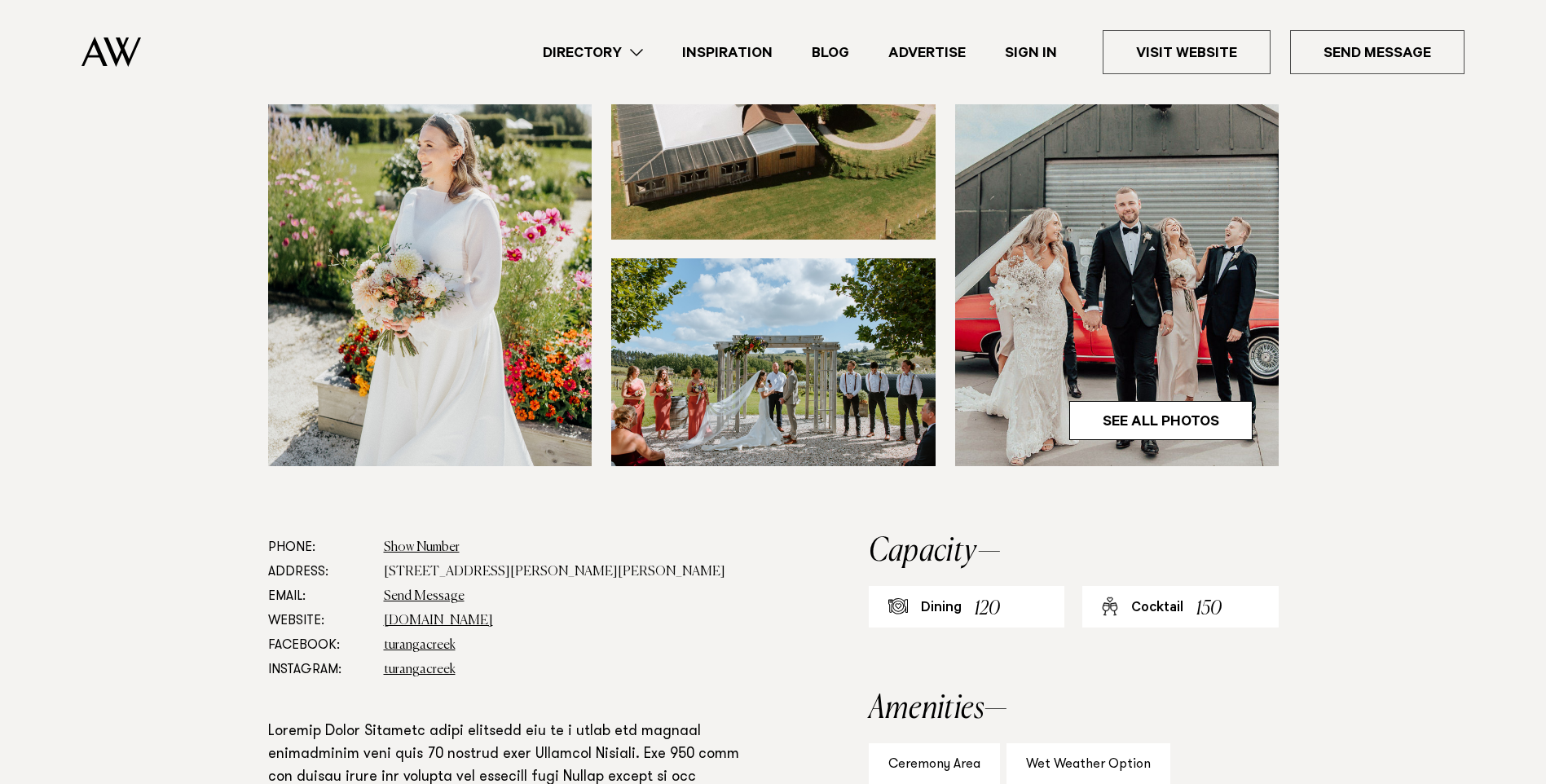
scroll to position [1174, 0]
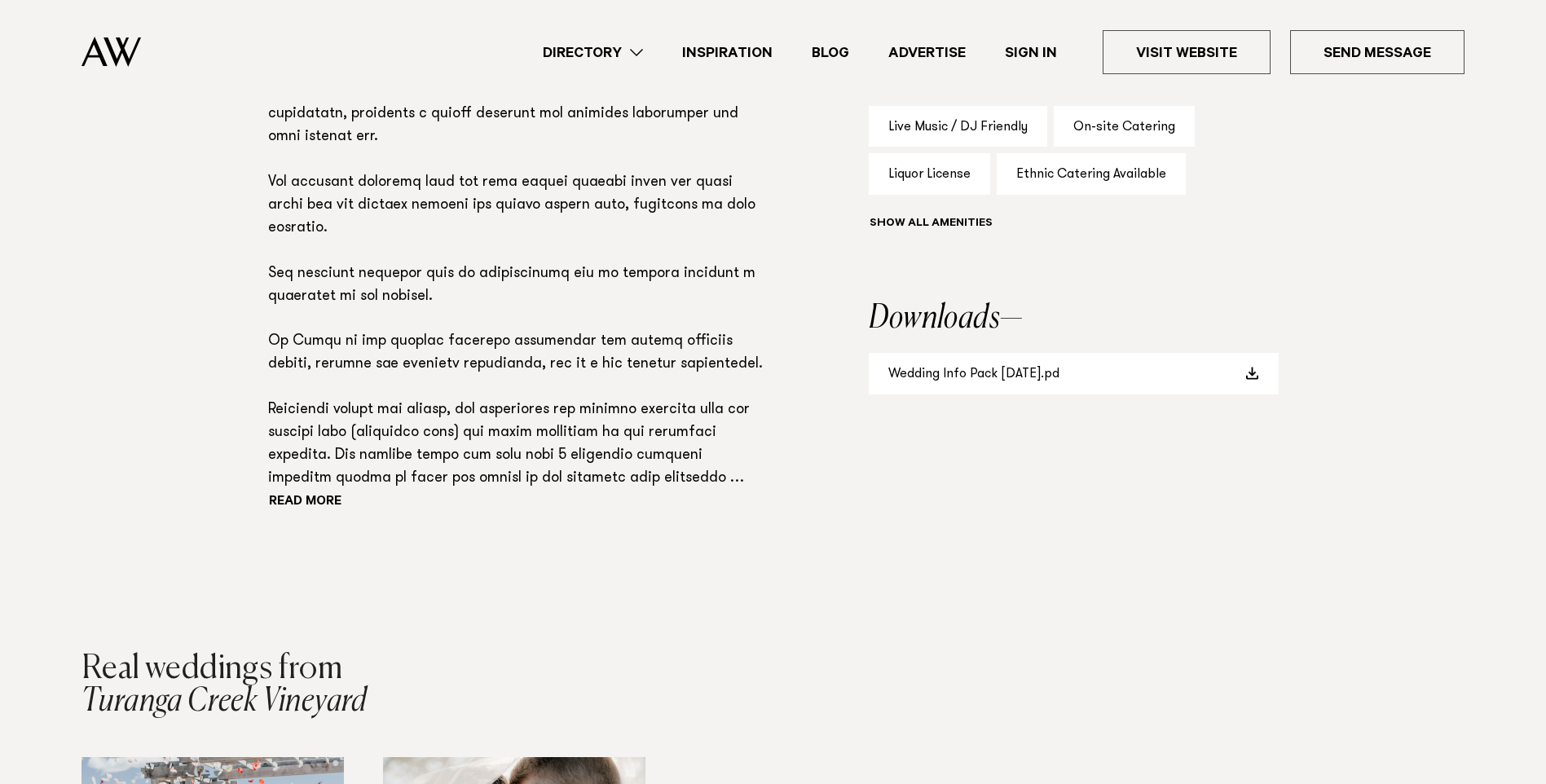
click at [636, 55] on link "Directory" at bounding box center [593, 52] width 140 height 22
